Goal: Feedback & Contribution: Submit feedback/report problem

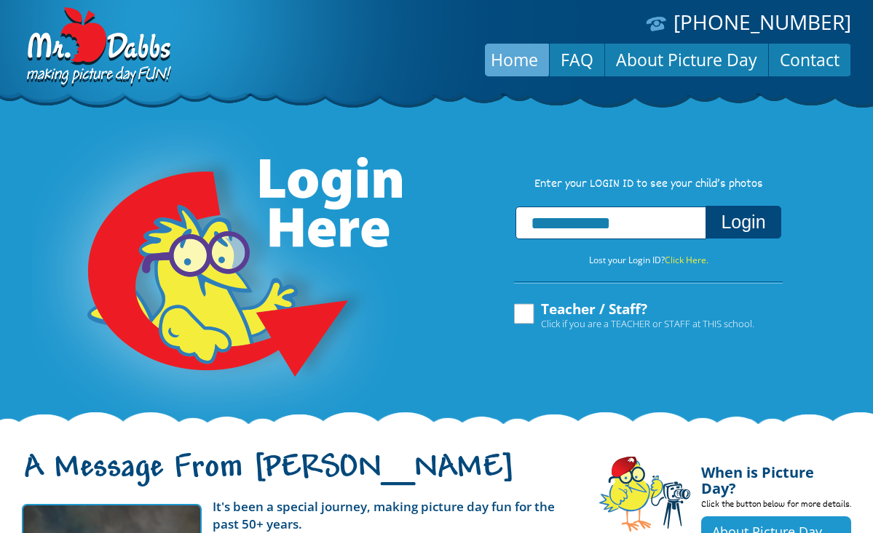
type input "**********"
click at [755, 226] on button "Login" at bounding box center [742, 222] width 75 height 33
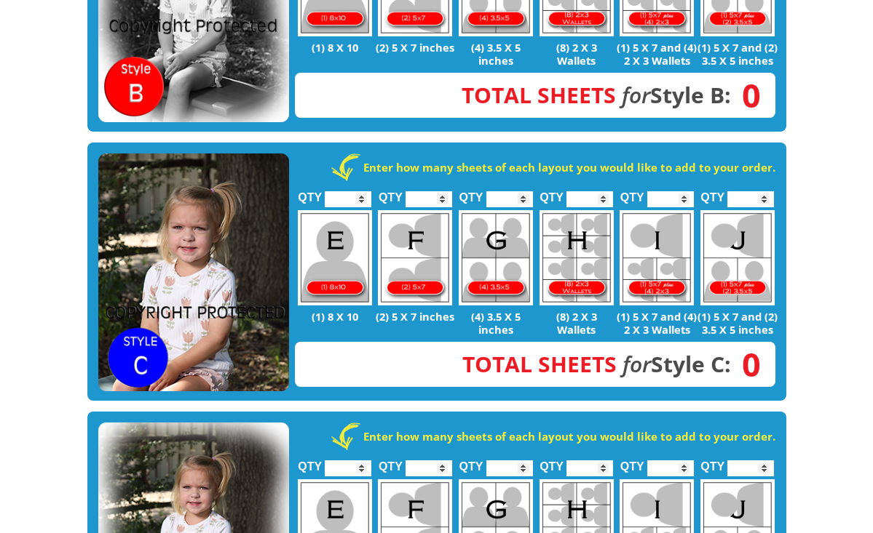
scroll to position [672, 0]
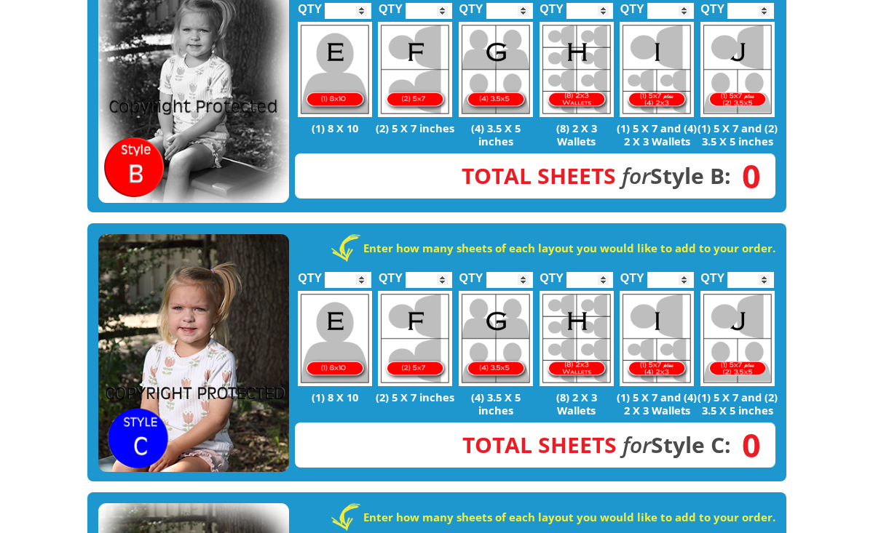
click at [660, 335] on img at bounding box center [656, 338] width 74 height 95
type input "*"
click at [685, 272] on input "*" at bounding box center [670, 280] width 47 height 16
click at [429, 335] on img at bounding box center [415, 338] width 74 height 95
type input "*"
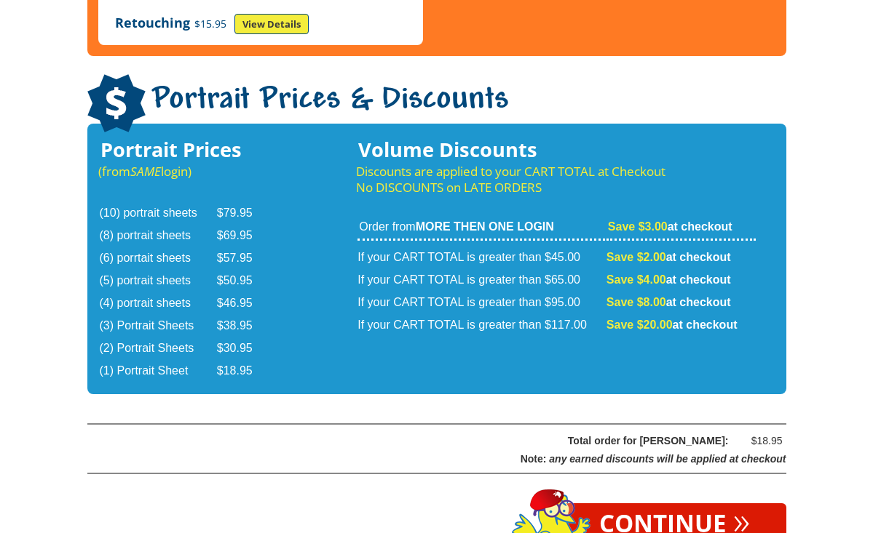
scroll to position [2338, 0]
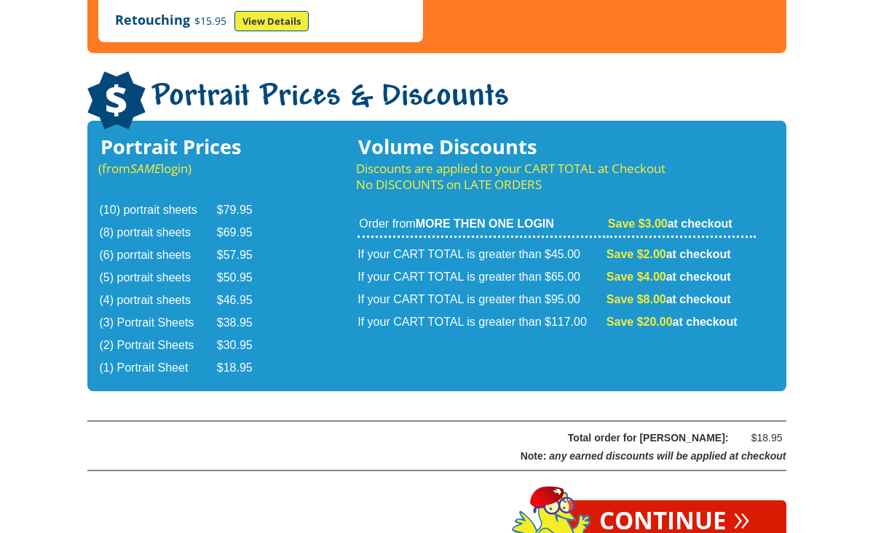
click at [680, 501] on link "Continue »" at bounding box center [674, 522] width 223 height 42
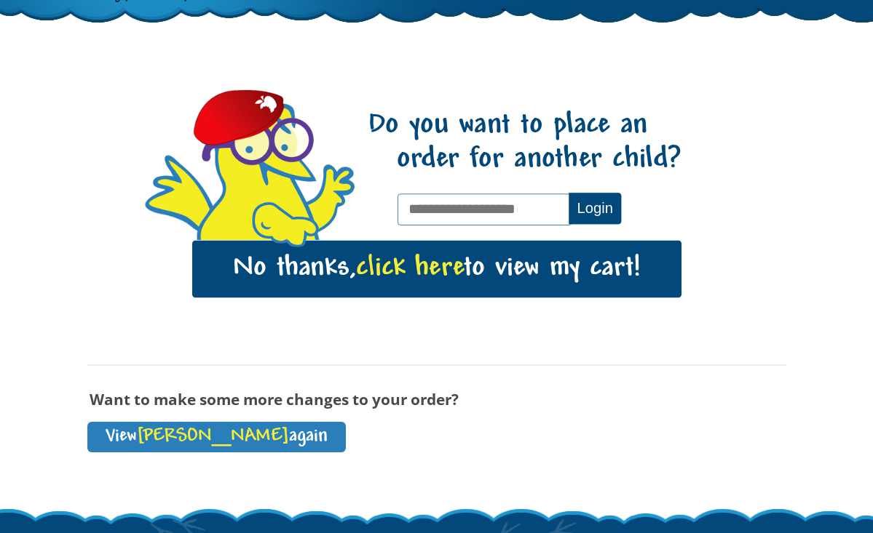
scroll to position [81, 0]
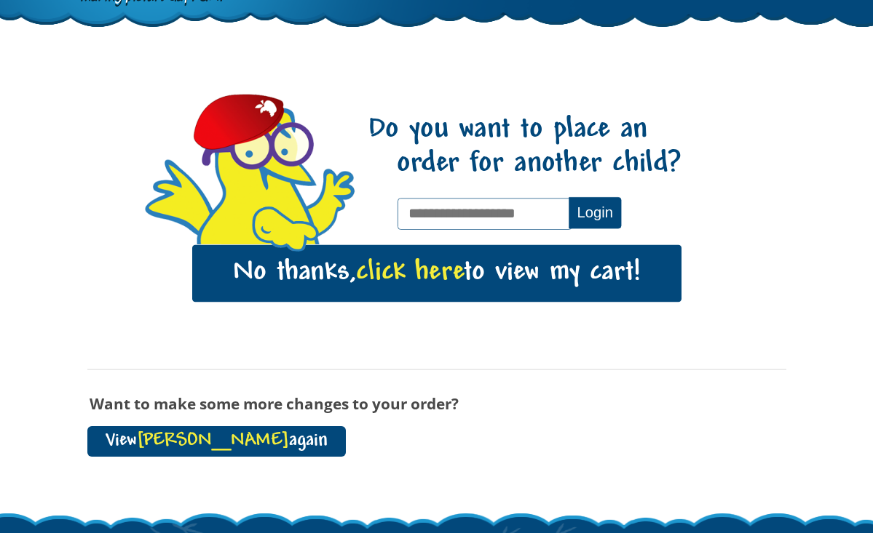
click at [234, 439] on link "View [PERSON_NAME] again" at bounding box center [216, 441] width 258 height 31
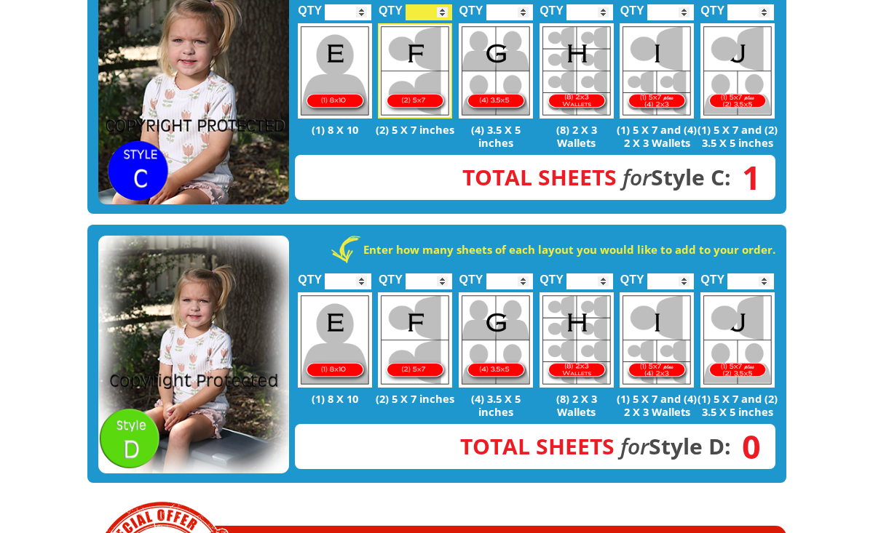
scroll to position [758, 0]
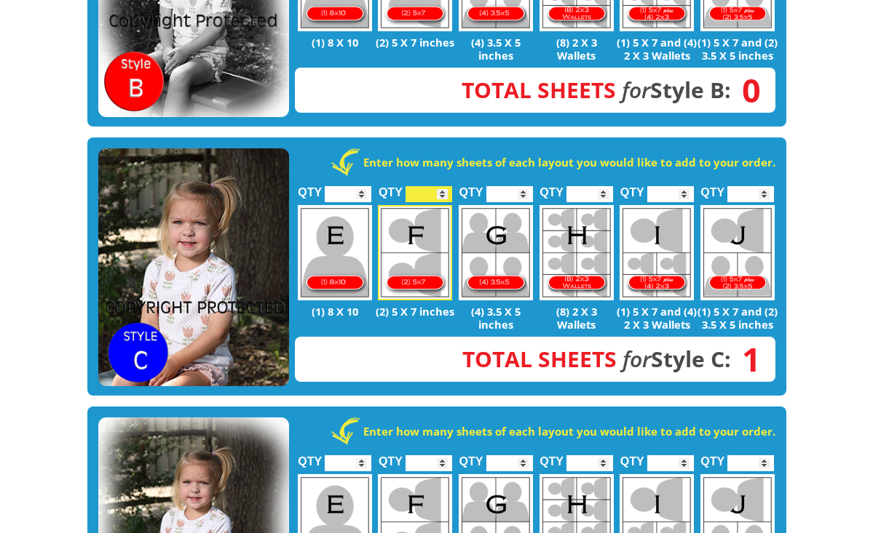
click at [234, 285] on img at bounding box center [193, 267] width 191 height 239
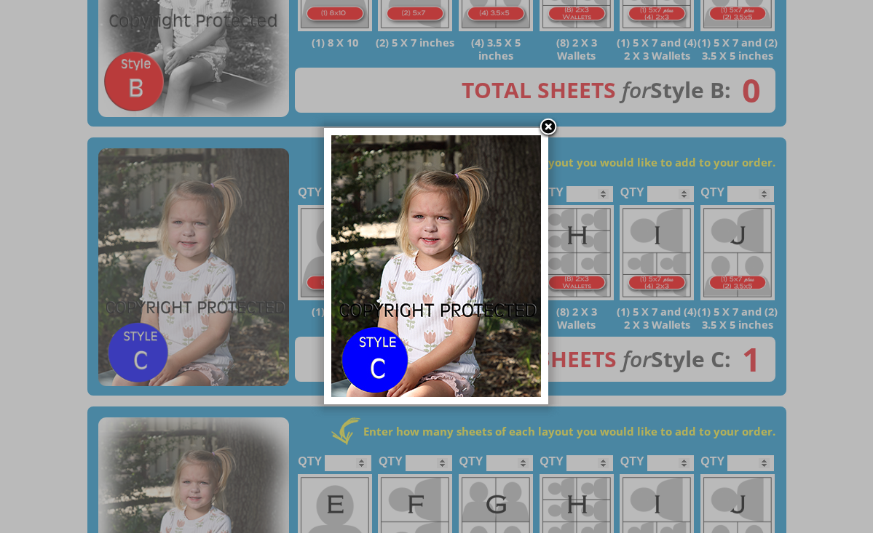
click at [547, 130] on link at bounding box center [548, 128] width 22 height 22
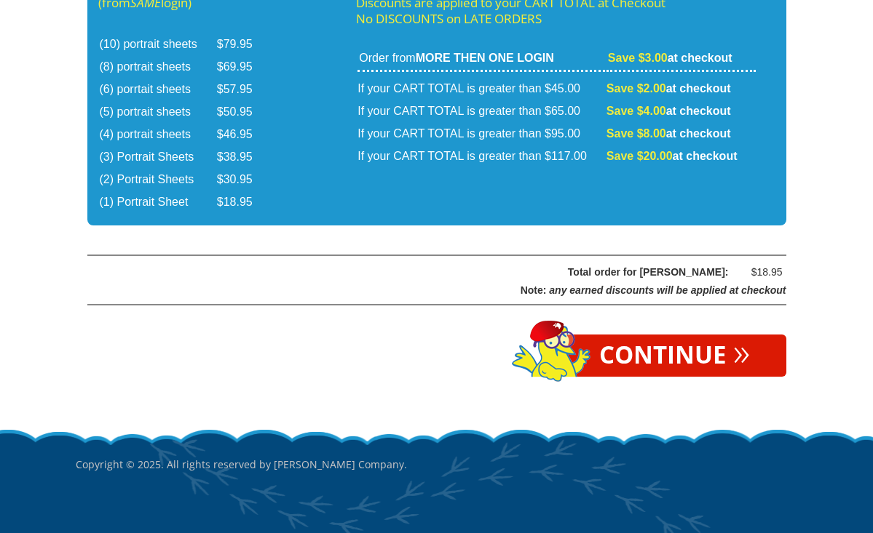
scroll to position [2503, 0]
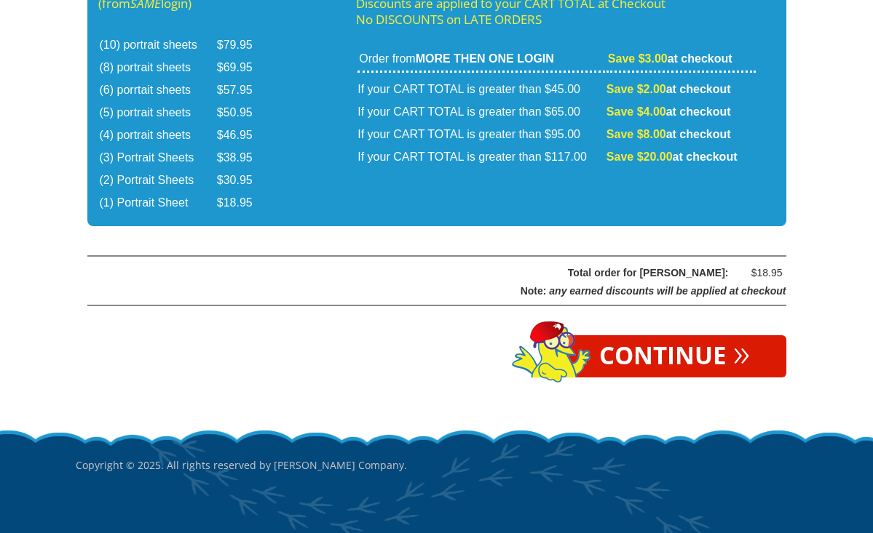
click at [637, 335] on link "Continue »" at bounding box center [674, 356] width 223 height 42
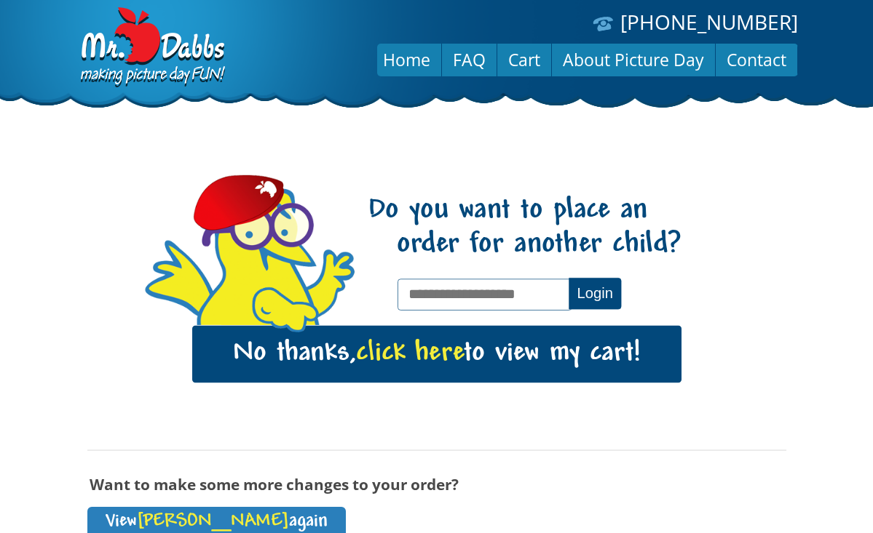
click at [542, 291] on input "text" at bounding box center [484, 294] width 174 height 31
type input "**********"
click at [581, 301] on button "Login" at bounding box center [594, 293] width 52 height 31
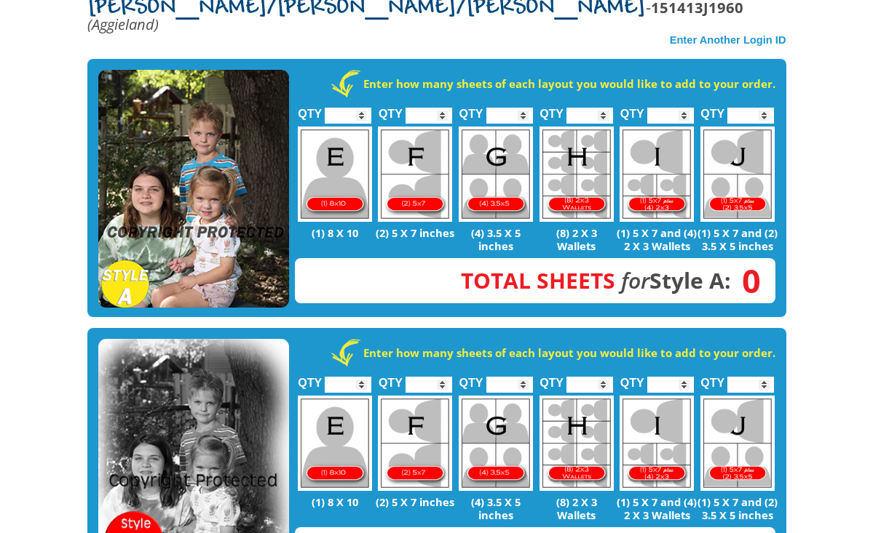
scroll to position [330, 0]
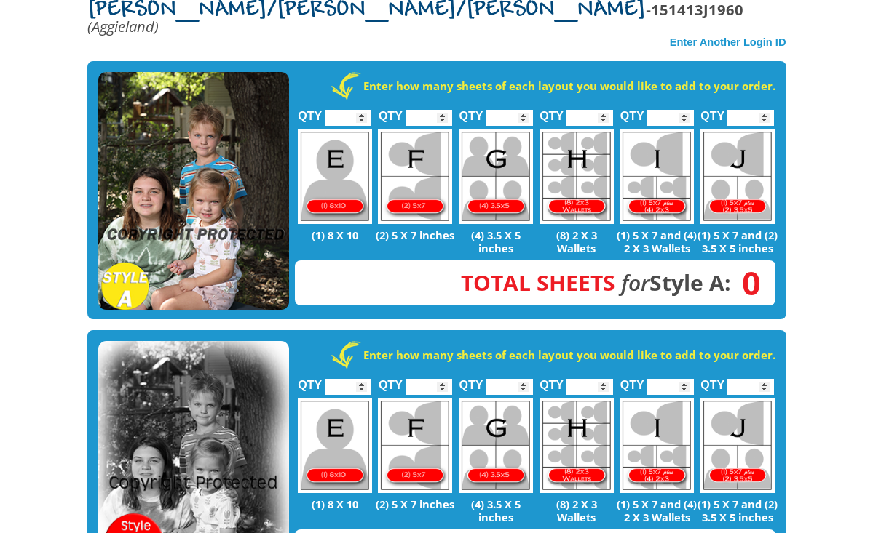
click at [418, 171] on img at bounding box center [415, 176] width 74 height 95
type input "*"
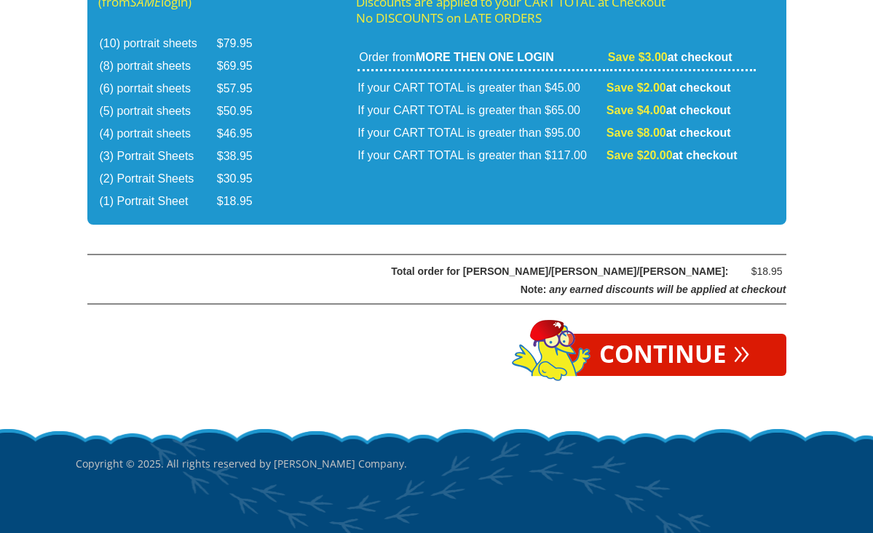
scroll to position [2537, 0]
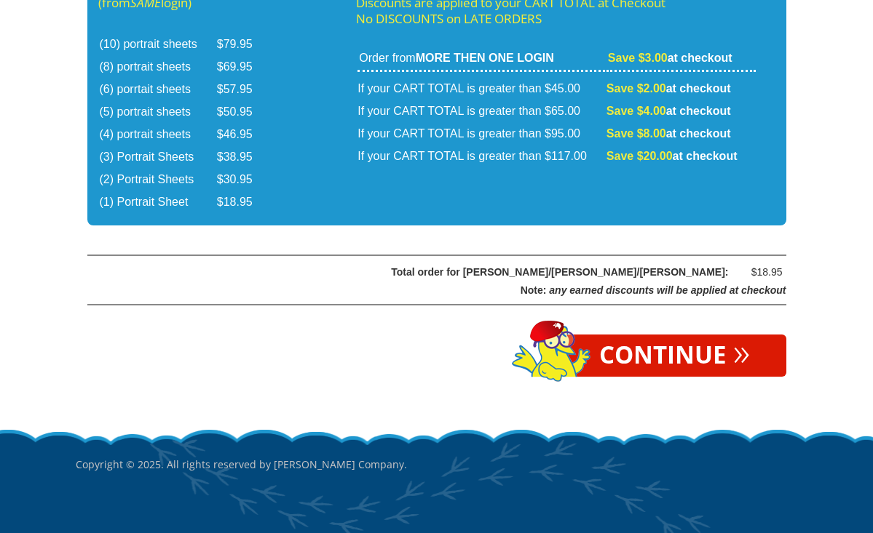
click at [621, 335] on link "Continue »" at bounding box center [674, 356] width 223 height 42
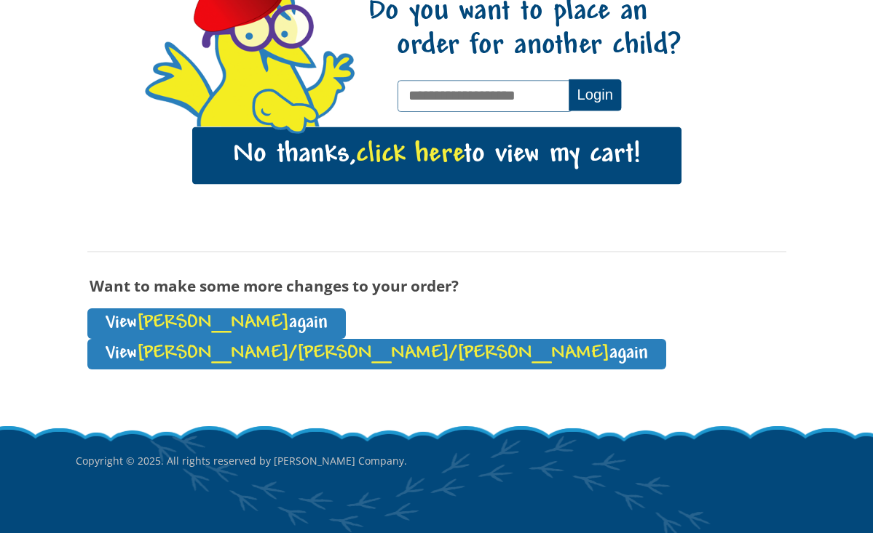
scroll to position [198, 0]
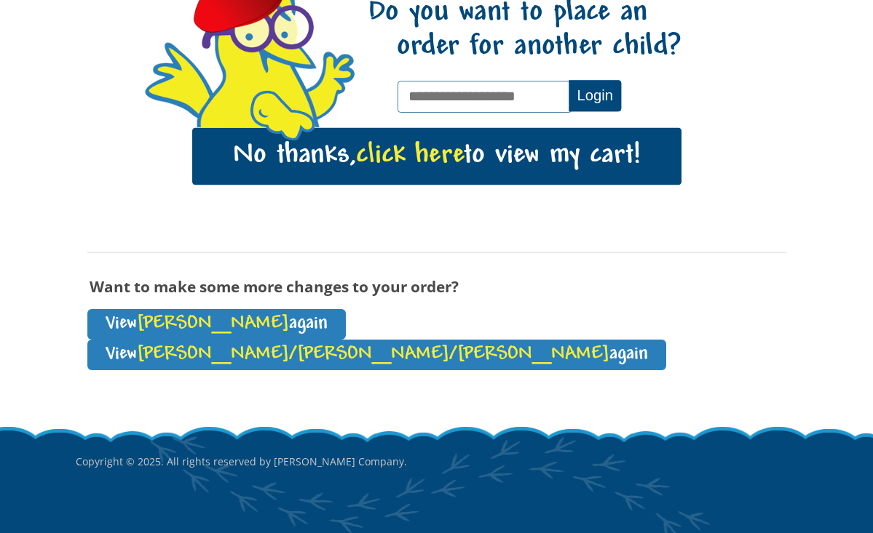
click at [505, 153] on link "No thanks, click here to view my cart!" at bounding box center [436, 156] width 489 height 57
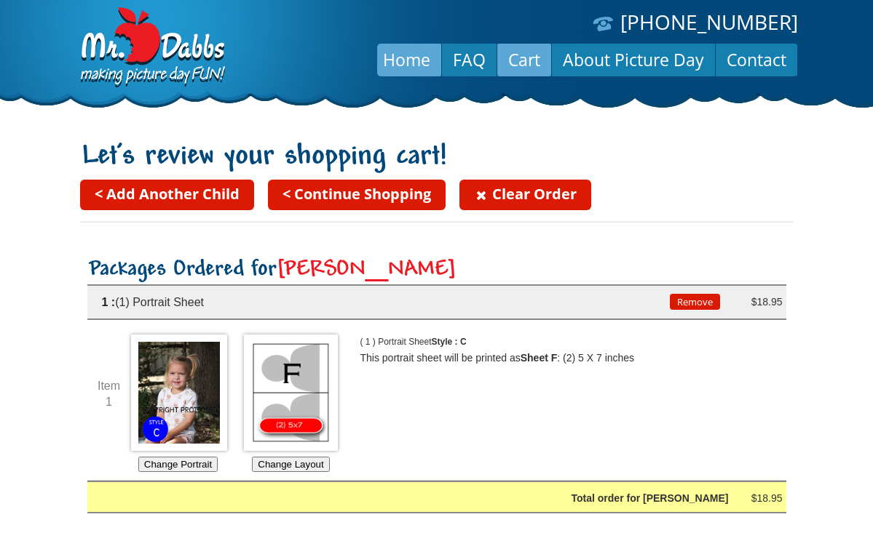
click at [418, 65] on link "Home" at bounding box center [406, 59] width 69 height 35
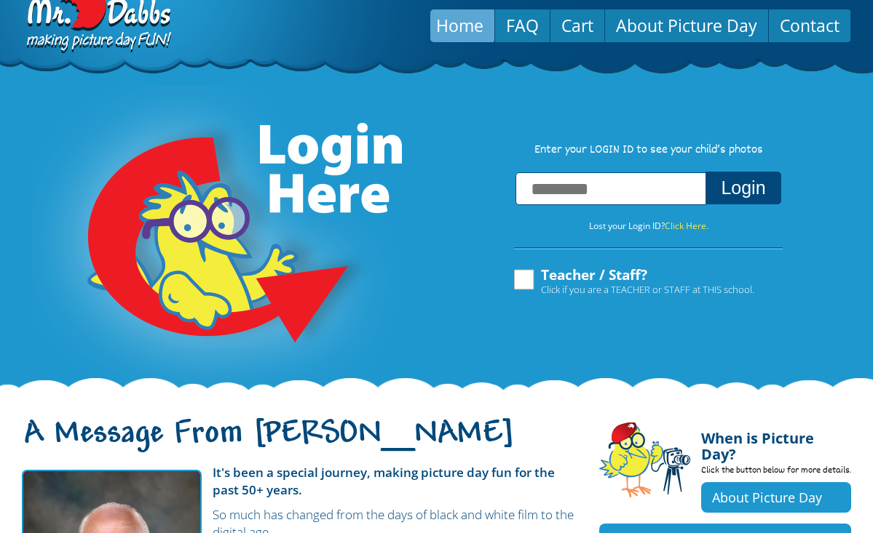
scroll to position [28, 0]
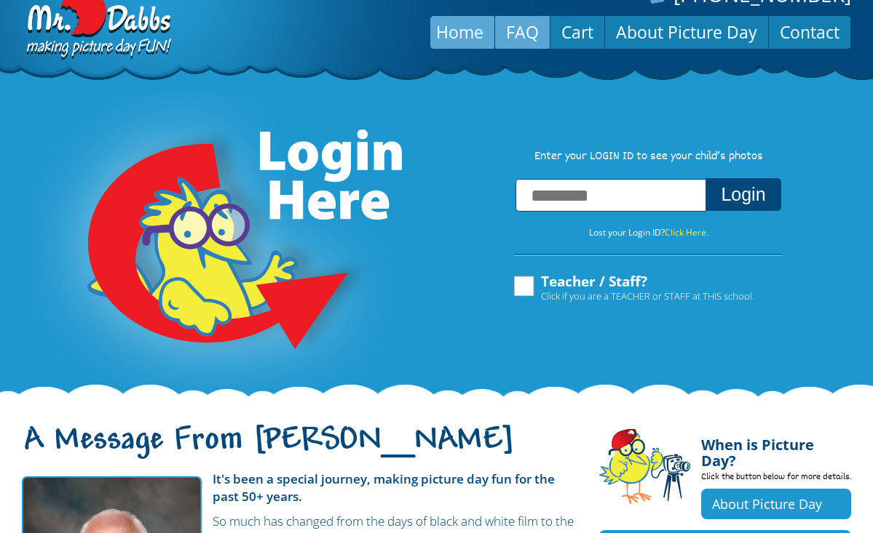
click at [514, 36] on link "FAQ" at bounding box center [522, 32] width 55 height 35
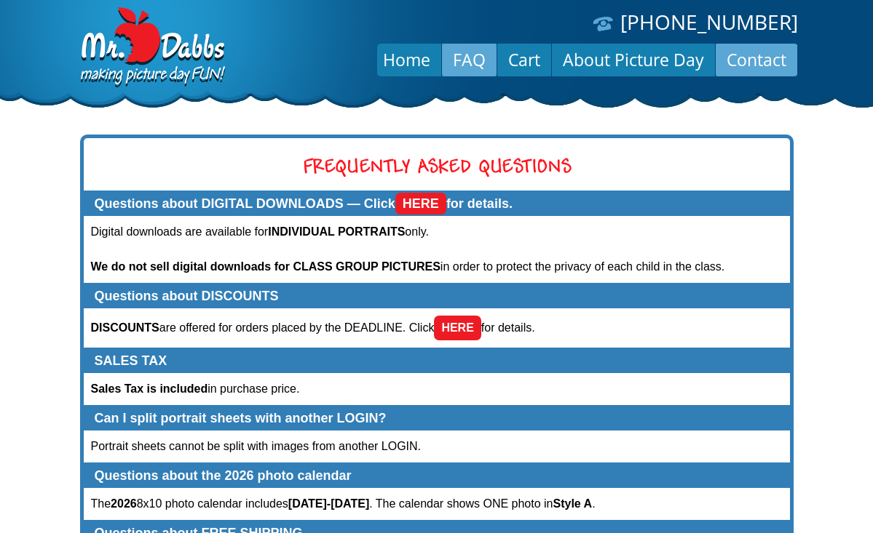
click at [747, 64] on link "Contact" at bounding box center [756, 59] width 82 height 35
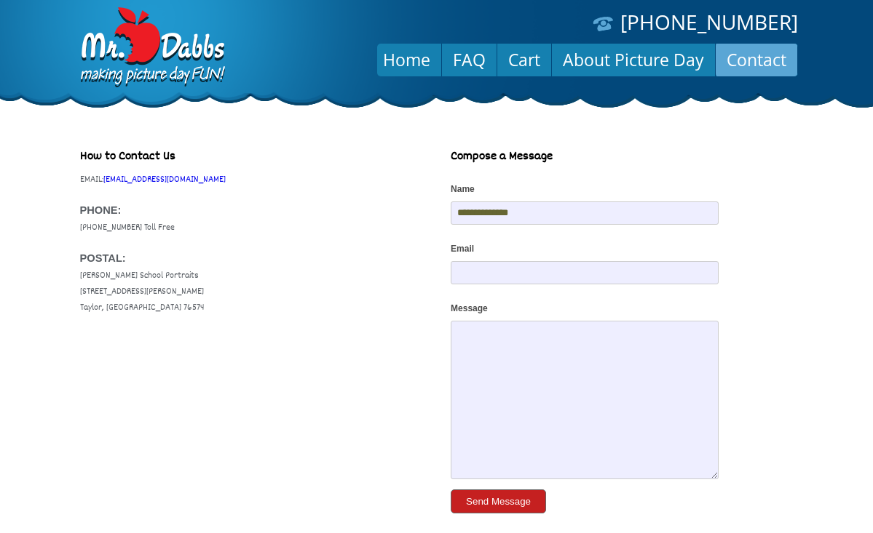
click at [492, 507] on button "Send Message" at bounding box center [497, 502] width 95 height 24
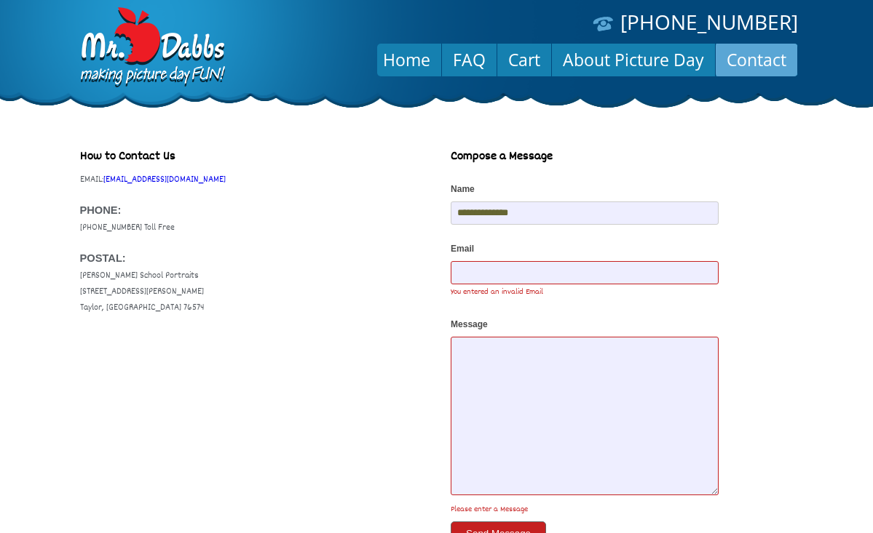
type input "**********"
click at [536, 397] on textarea "Message" at bounding box center [584, 416] width 268 height 159
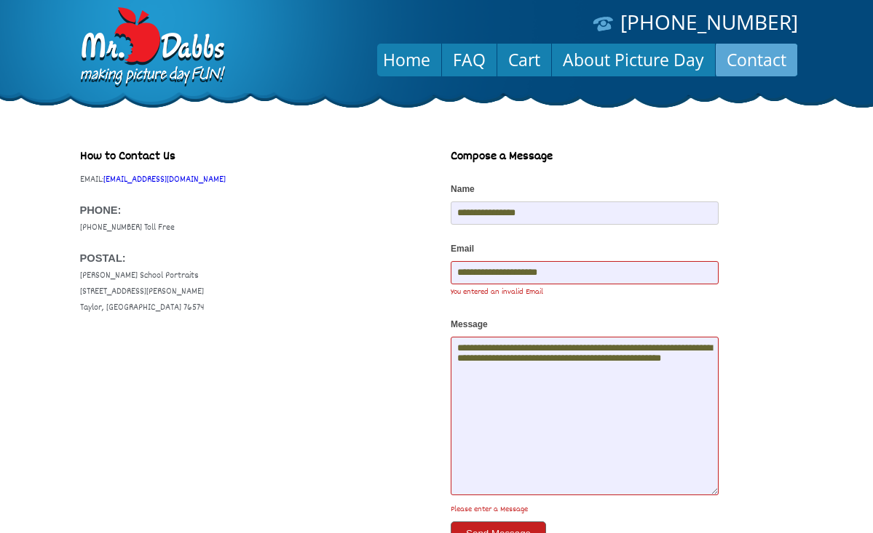
type textarea "**********"
type input "**********"
click at [655, 441] on textarea "**********" at bounding box center [584, 416] width 268 height 159
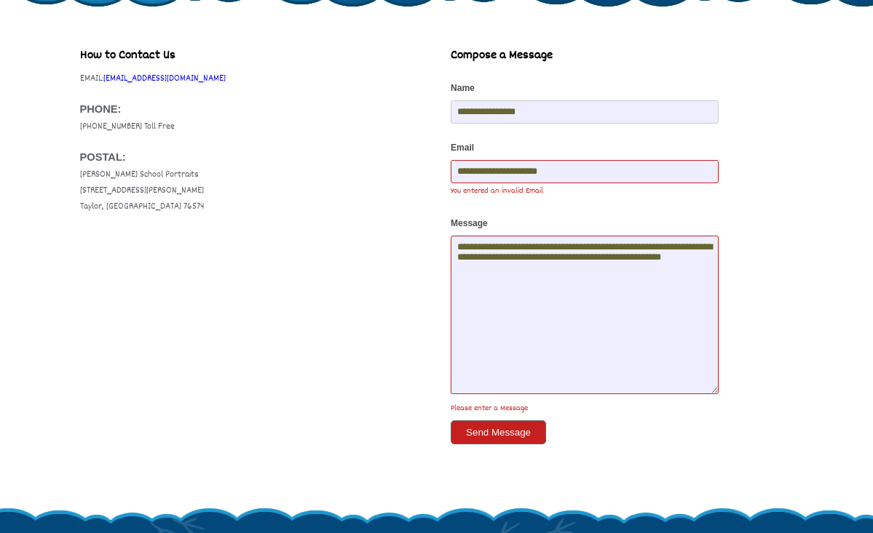
scroll to position [101, 0]
click at [509, 441] on button "Send Message" at bounding box center [497, 433] width 95 height 24
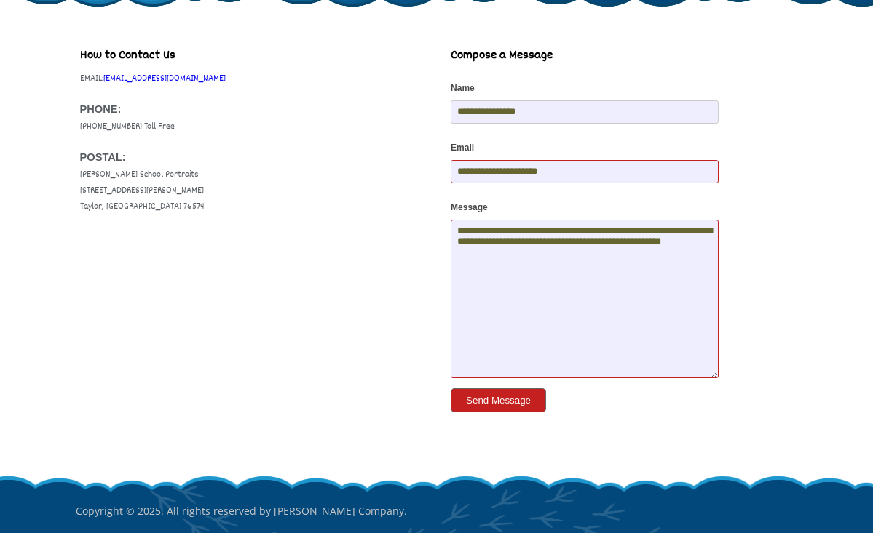
scroll to position [0, 0]
